Goal: Check status: Check status

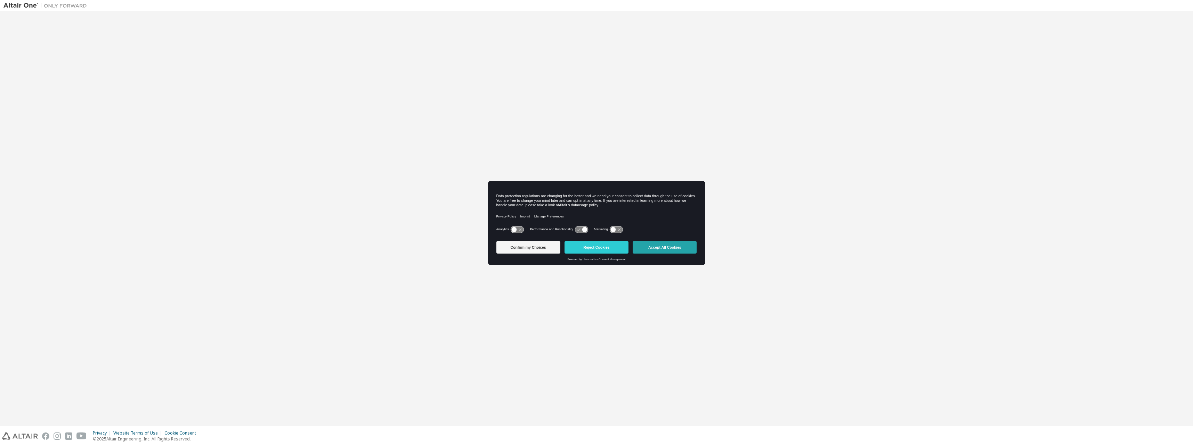
click at [668, 243] on button "Accept All Cookies" at bounding box center [665, 247] width 64 height 13
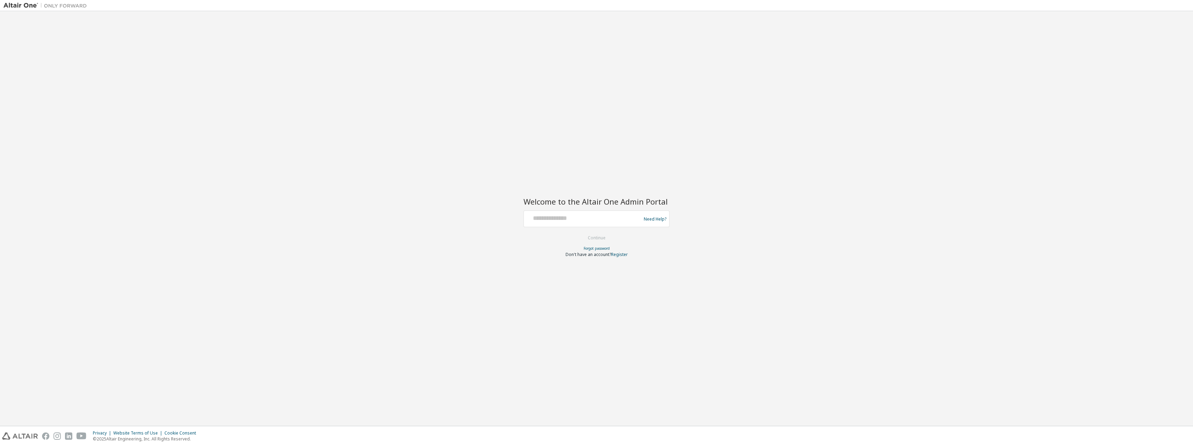
click at [613, 223] on div at bounding box center [584, 218] width 114 height 13
click at [629, 218] on keeper-lock "Open Keeper Popup" at bounding box center [630, 217] width 8 height 8
click at [562, 216] on input "text" at bounding box center [584, 217] width 114 height 10
type input "**********"
click at [591, 241] on button "Continue" at bounding box center [597, 238] width 32 height 10
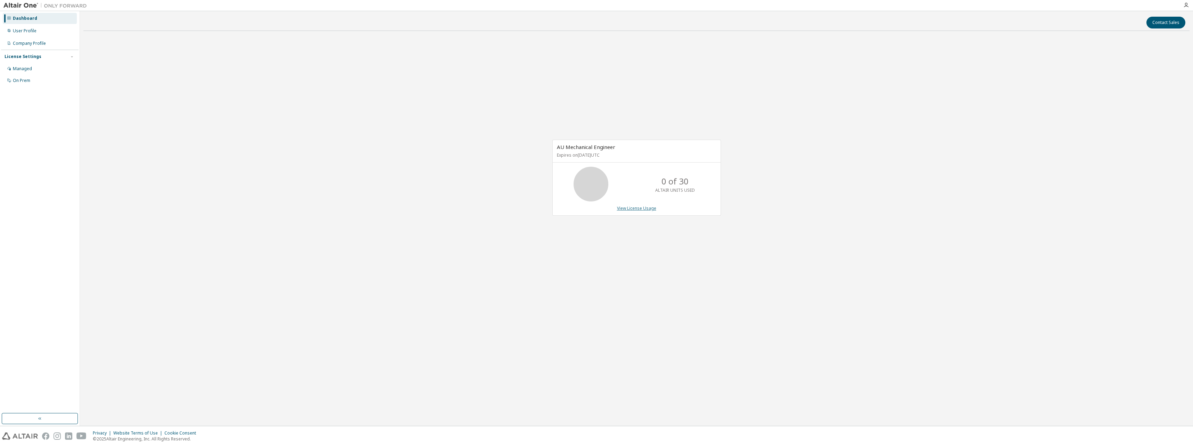
click at [641, 210] on link "View License Usage" at bounding box center [636, 209] width 39 height 6
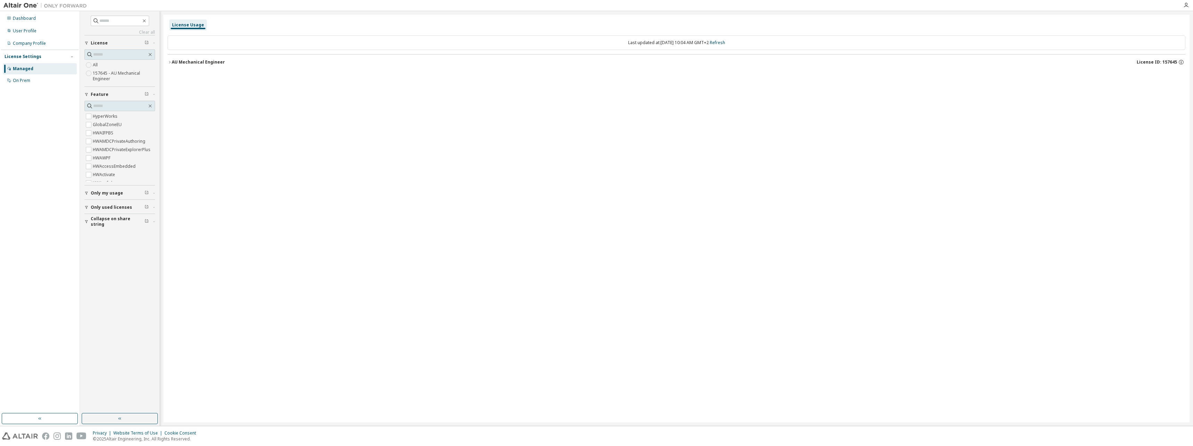
click at [184, 62] on div "AU Mechanical Engineer" at bounding box center [198, 62] width 53 height 6
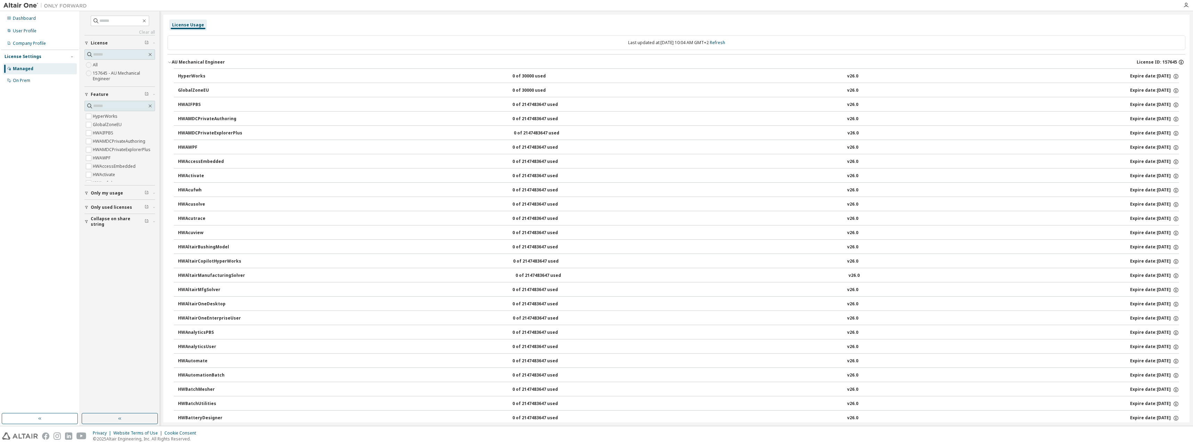
click at [1178, 61] on icon "button" at bounding box center [1181, 62] width 6 height 6
click at [1173, 75] on icon "button" at bounding box center [1176, 76] width 6 height 6
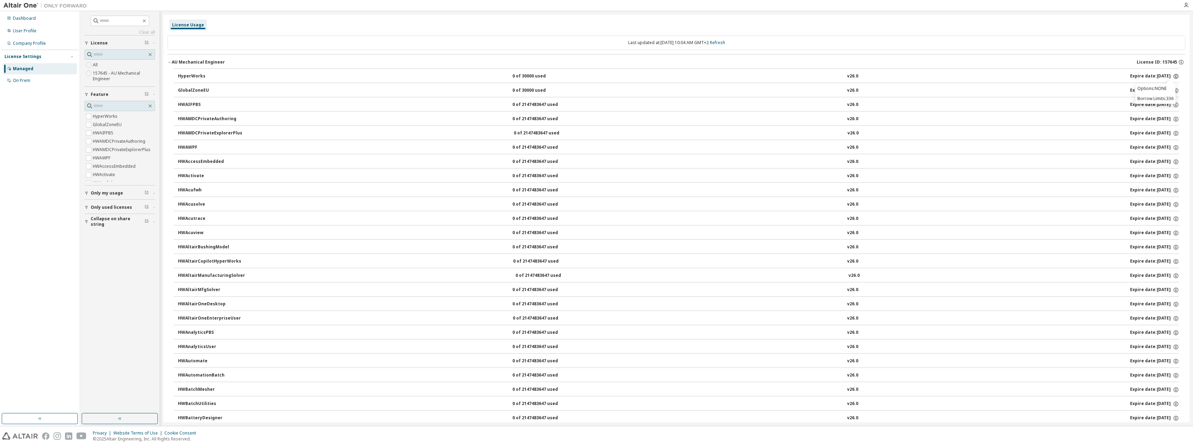
click at [1173, 75] on icon "button" at bounding box center [1176, 76] width 6 height 6
click at [722, 41] on link "Refresh" at bounding box center [717, 43] width 15 height 6
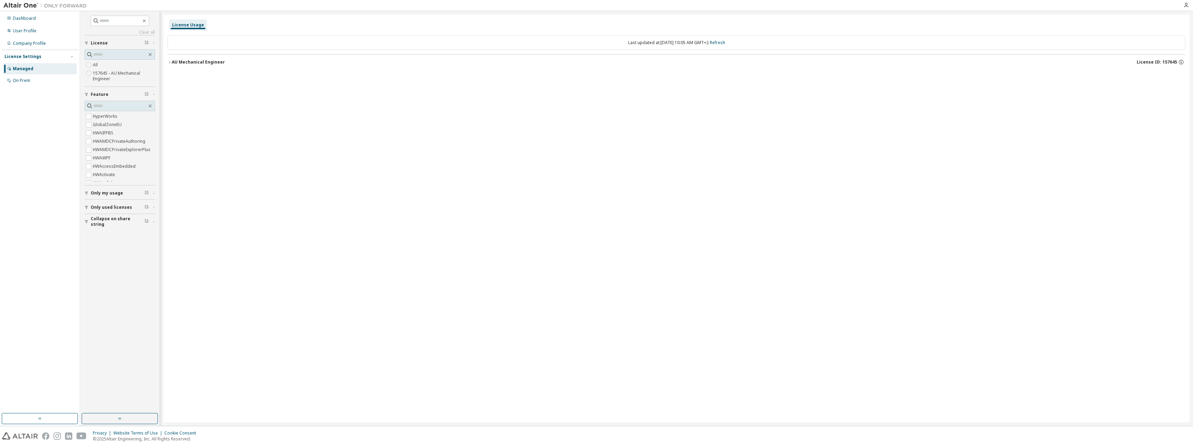
click at [210, 65] on div "AU Mechanical Engineer" at bounding box center [198, 62] width 53 height 6
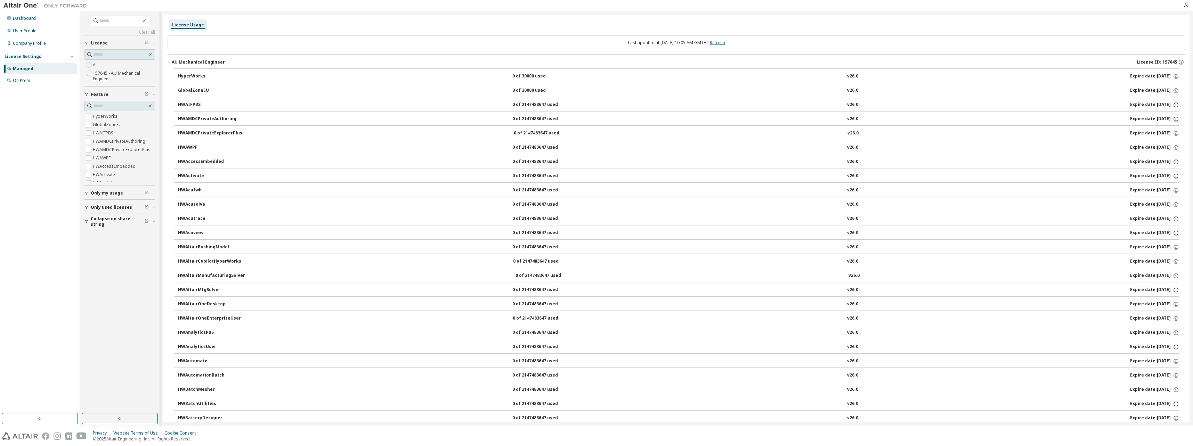
click at [718, 42] on link "Refresh" at bounding box center [717, 43] width 15 height 6
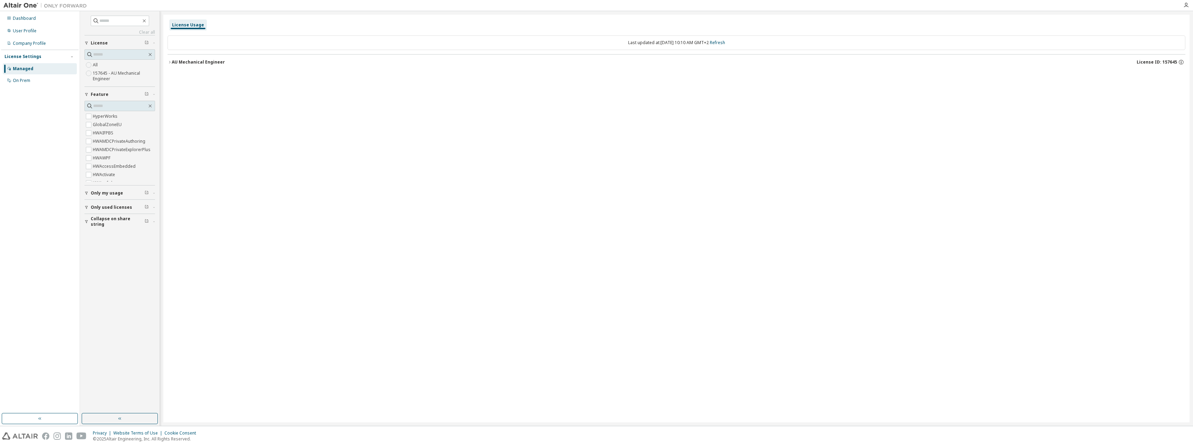
click at [214, 62] on div "AU Mechanical Engineer" at bounding box center [198, 62] width 53 height 6
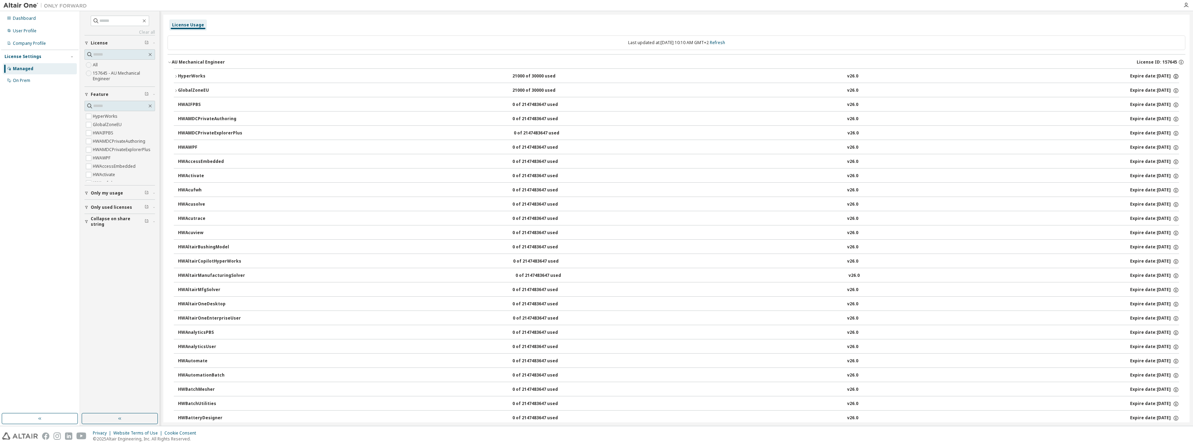
click at [1173, 76] on icon "button" at bounding box center [1176, 76] width 6 height 6
